Goal: Navigation & Orientation: Find specific page/section

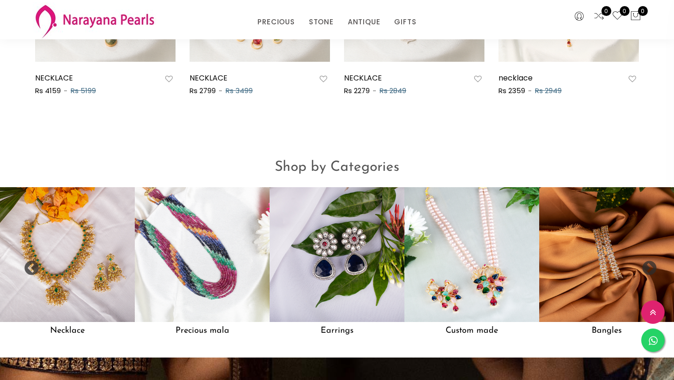
scroll to position [659, 0]
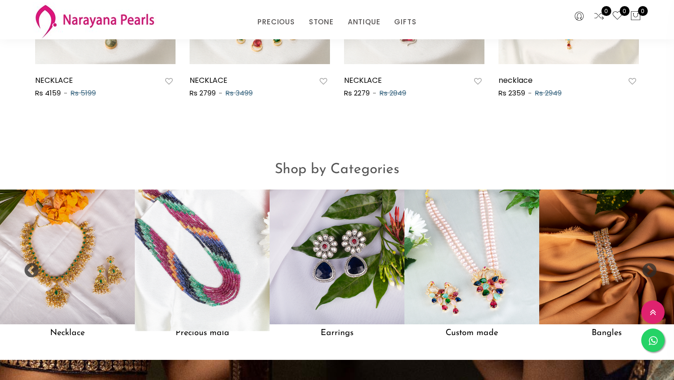
click at [200, 282] on img at bounding box center [202, 257] width 148 height 148
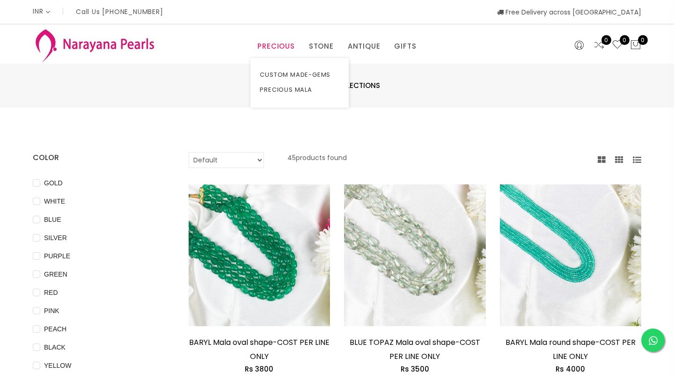
click at [276, 45] on link "PRECIOUS" at bounding box center [276, 46] width 37 height 14
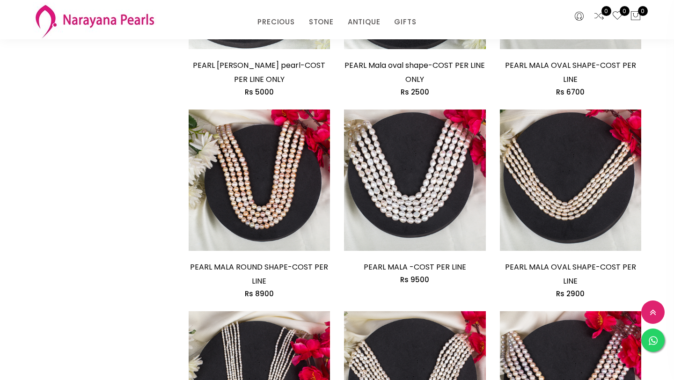
scroll to position [1046, 0]
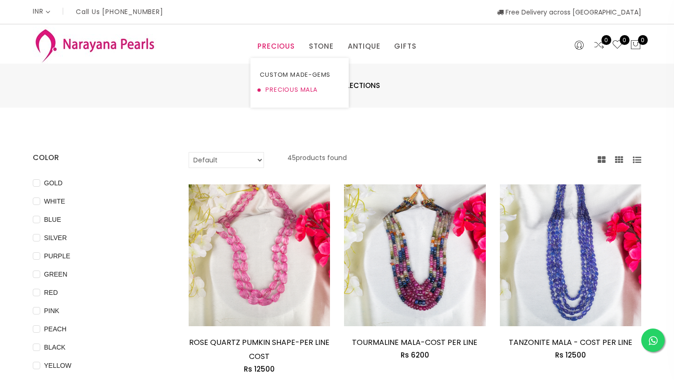
click at [285, 91] on link "PRECIOUS MALA" at bounding box center [300, 89] width 80 height 15
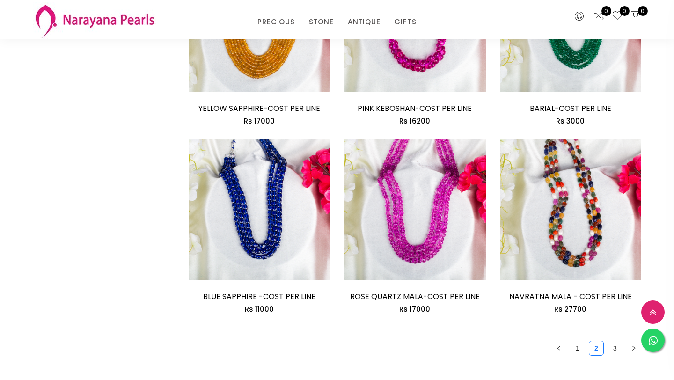
scroll to position [1165, 0]
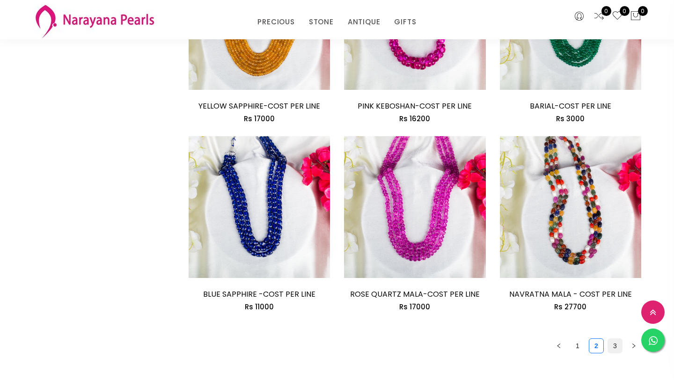
click at [619, 348] on link "3" at bounding box center [615, 346] width 14 height 14
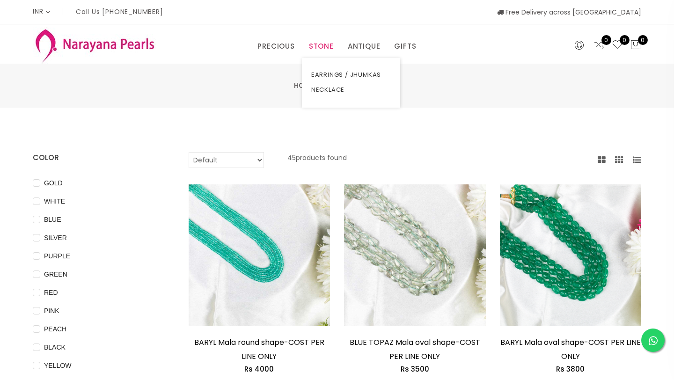
click at [324, 44] on link "STONE" at bounding box center [321, 46] width 25 height 14
click at [327, 90] on link "NECKLACE" at bounding box center [351, 89] width 80 height 15
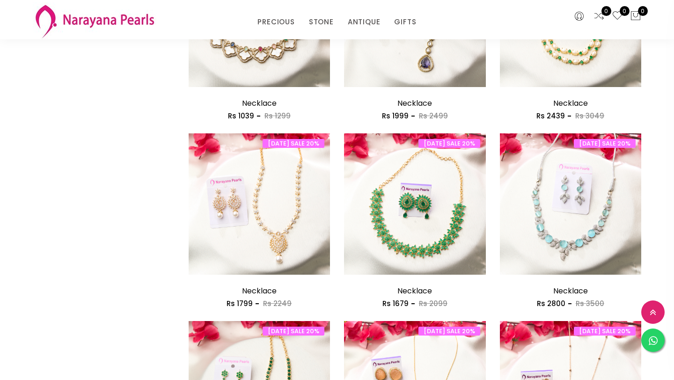
scroll to position [984, 0]
